Goal: Navigation & Orientation: Find specific page/section

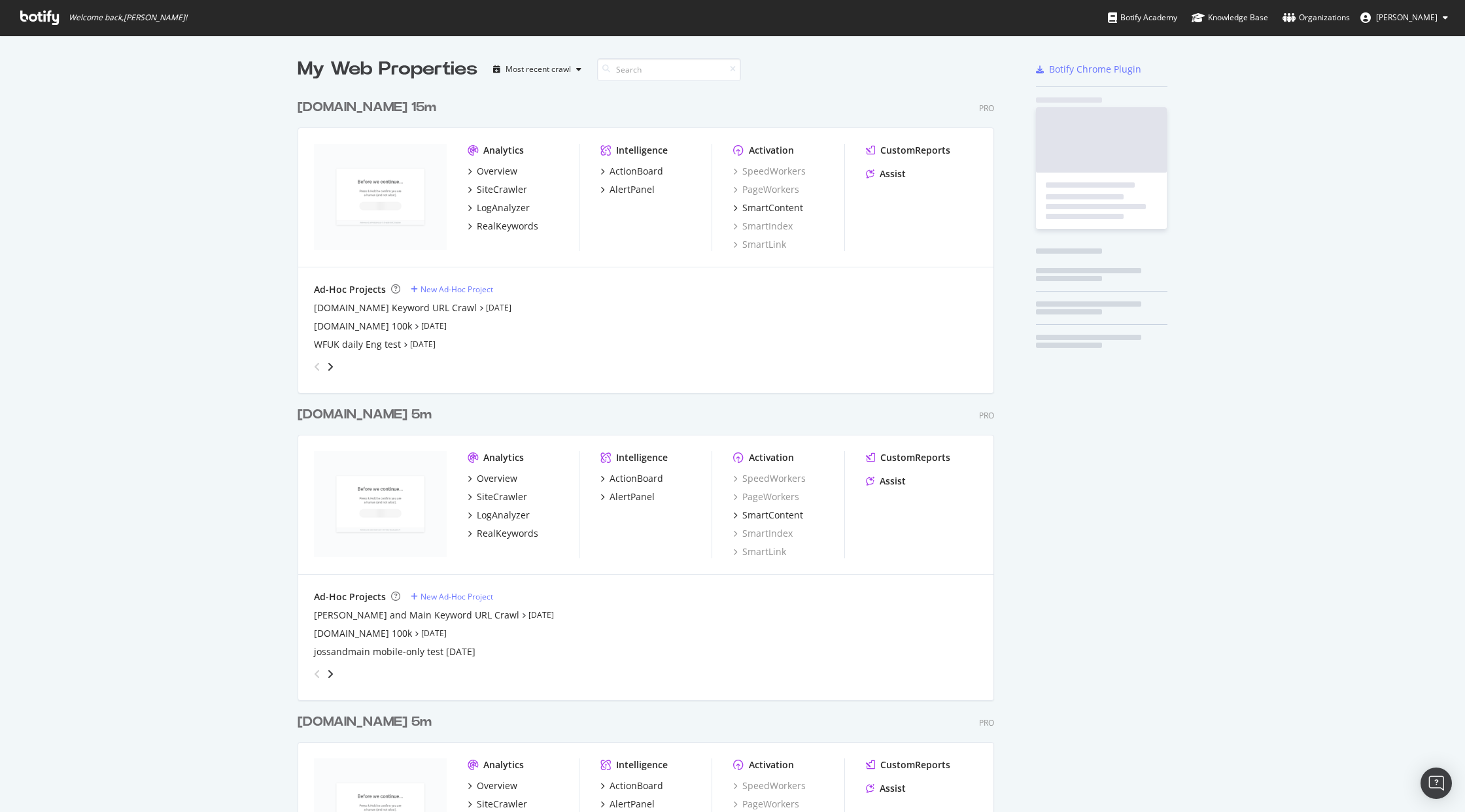
scroll to position [2972, 707]
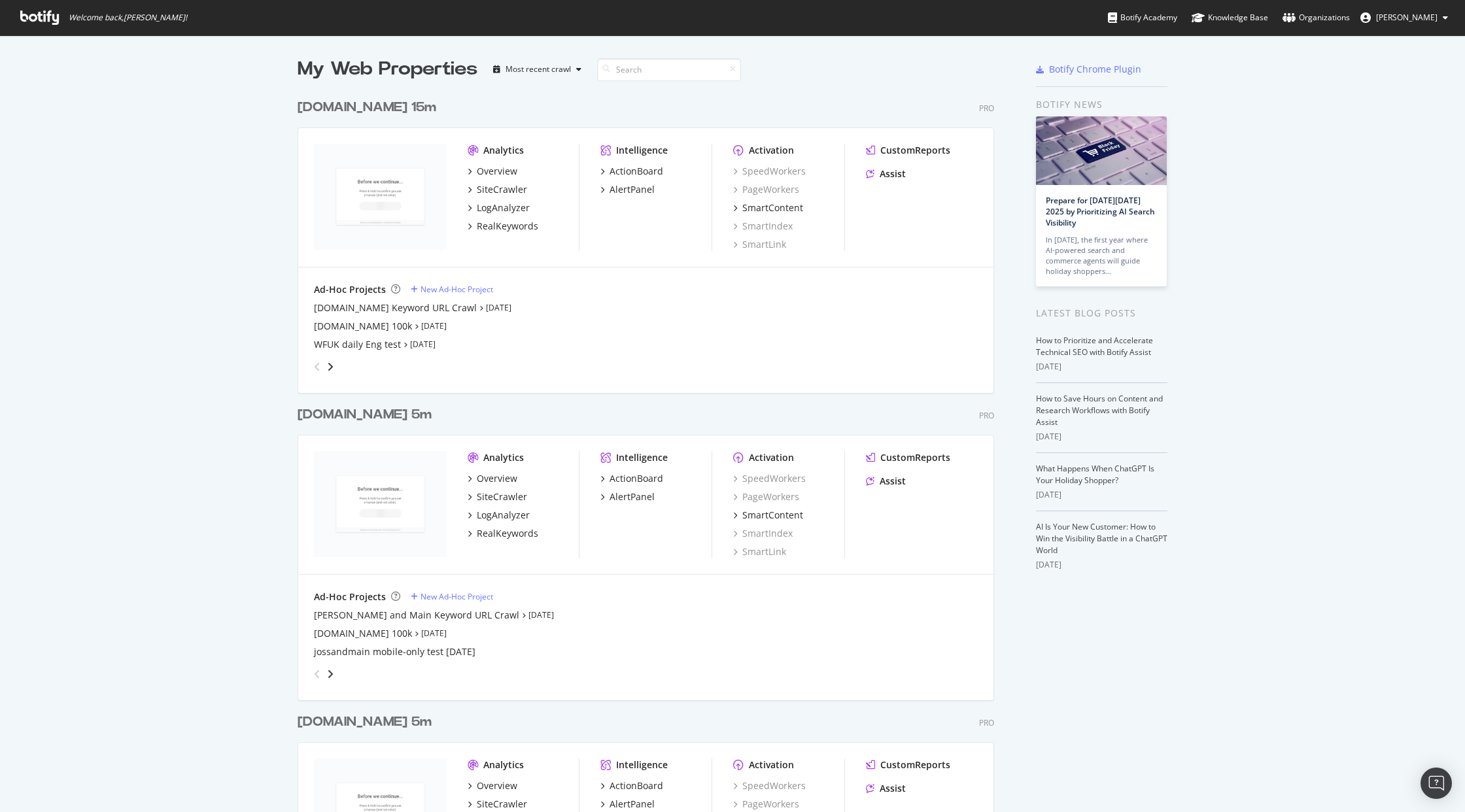
click at [806, 81] on div "My Web Properties Most recent crawl" at bounding box center [607, 69] width 619 height 26
